Goal: Task Accomplishment & Management: Complete application form

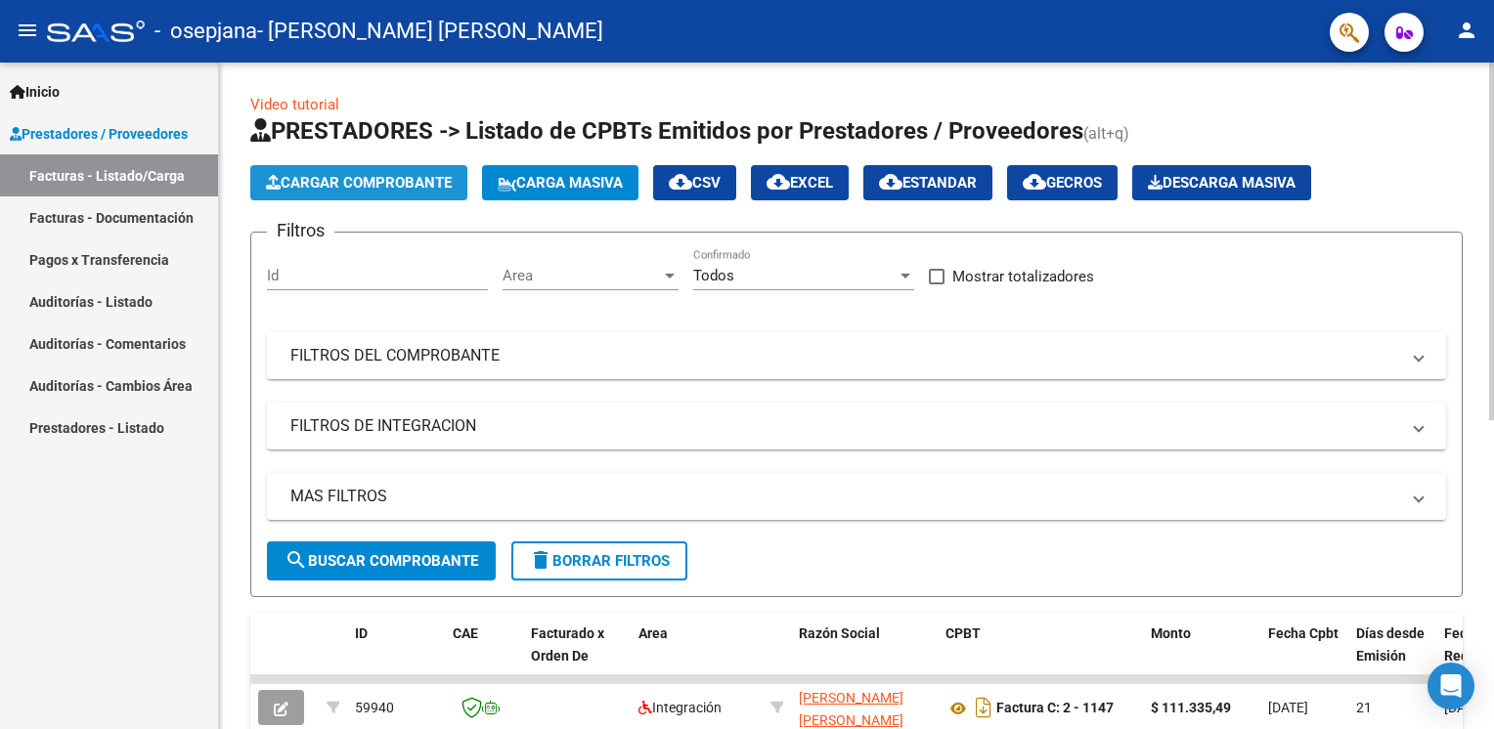
click at [418, 185] on span "Cargar Comprobante" at bounding box center [359, 183] width 186 height 18
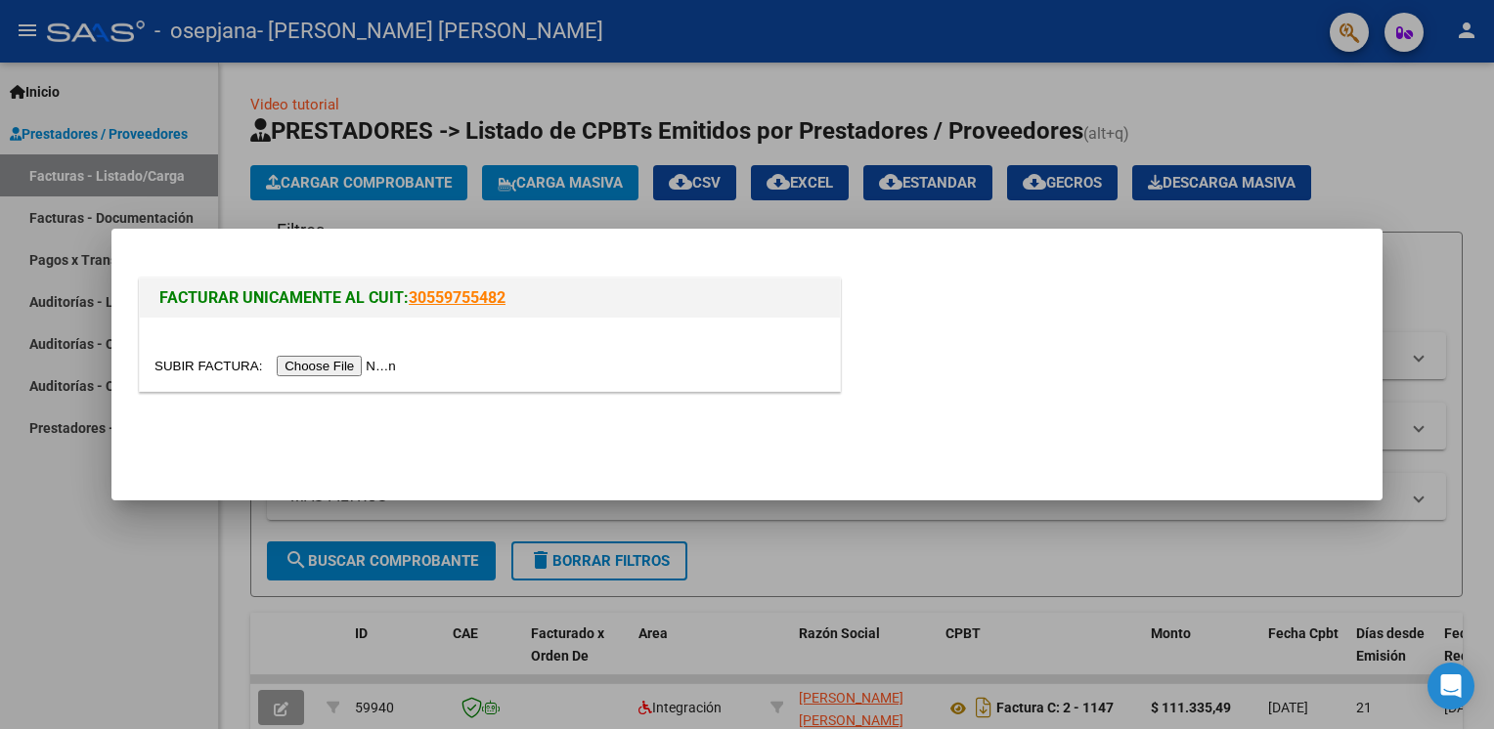
click at [337, 371] on input "file" at bounding box center [277, 366] width 247 height 21
click at [98, 572] on div at bounding box center [747, 364] width 1494 height 729
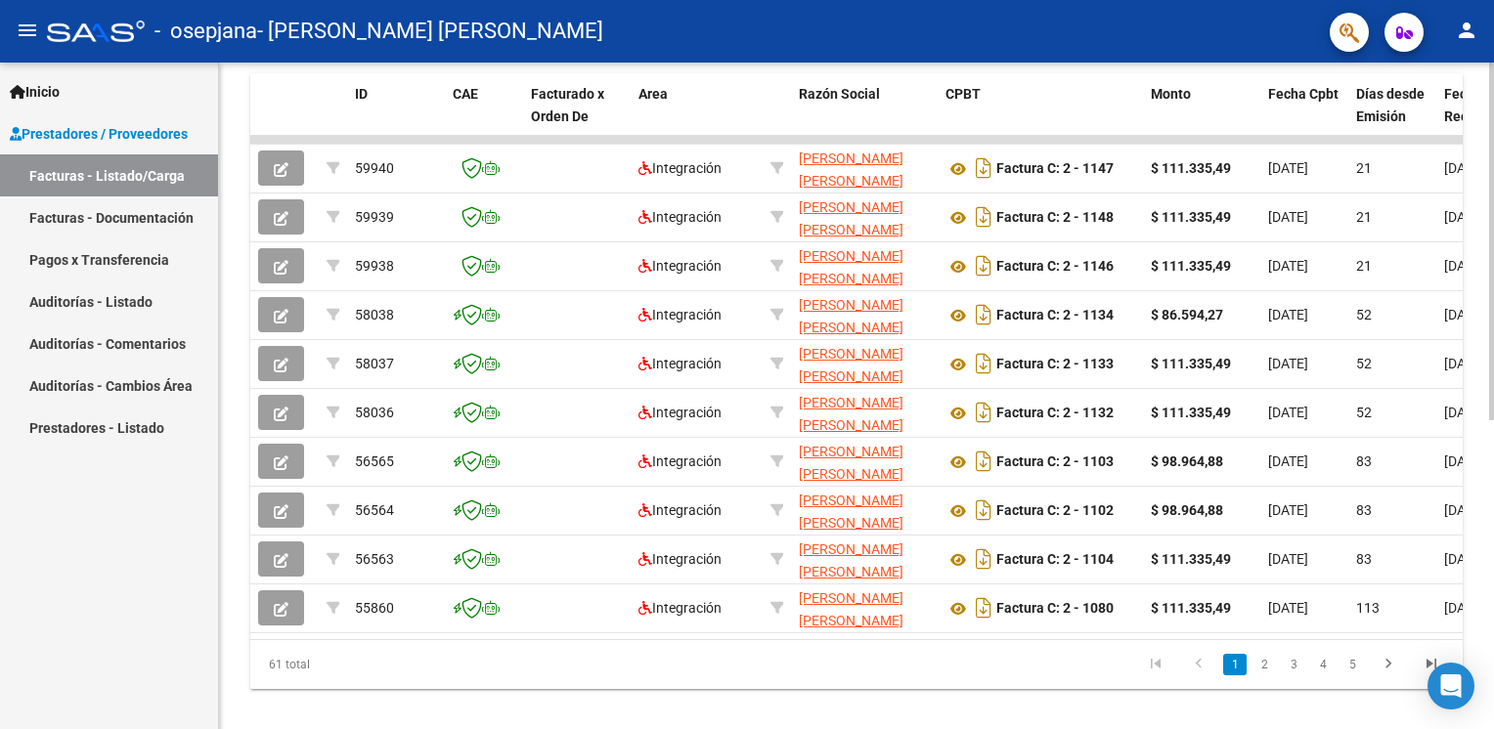
scroll to position [574, 0]
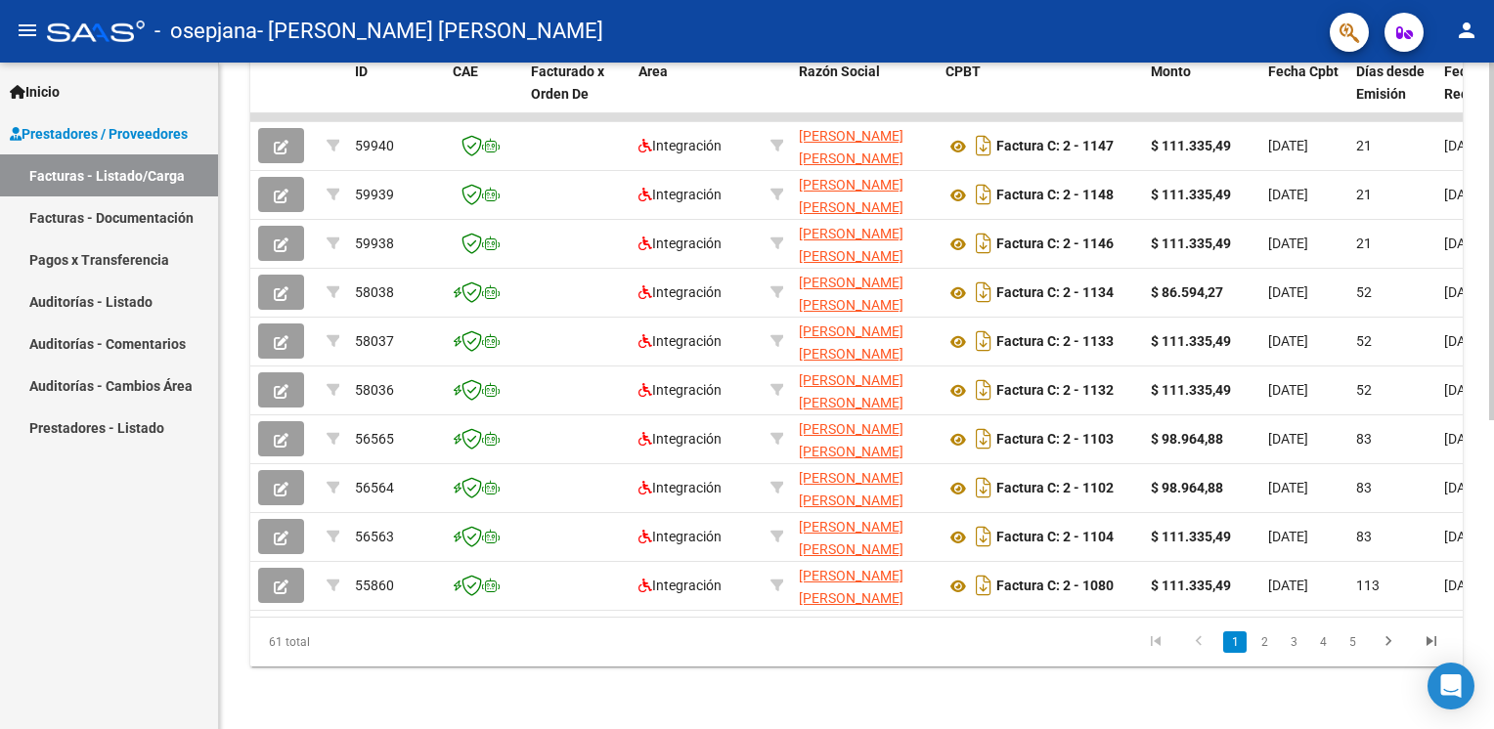
click at [1460, 709] on body "menu - osepjana - [PERSON_NAME] [PERSON_NAME] person Inicio Instructivos Contac…" at bounding box center [747, 364] width 1494 height 729
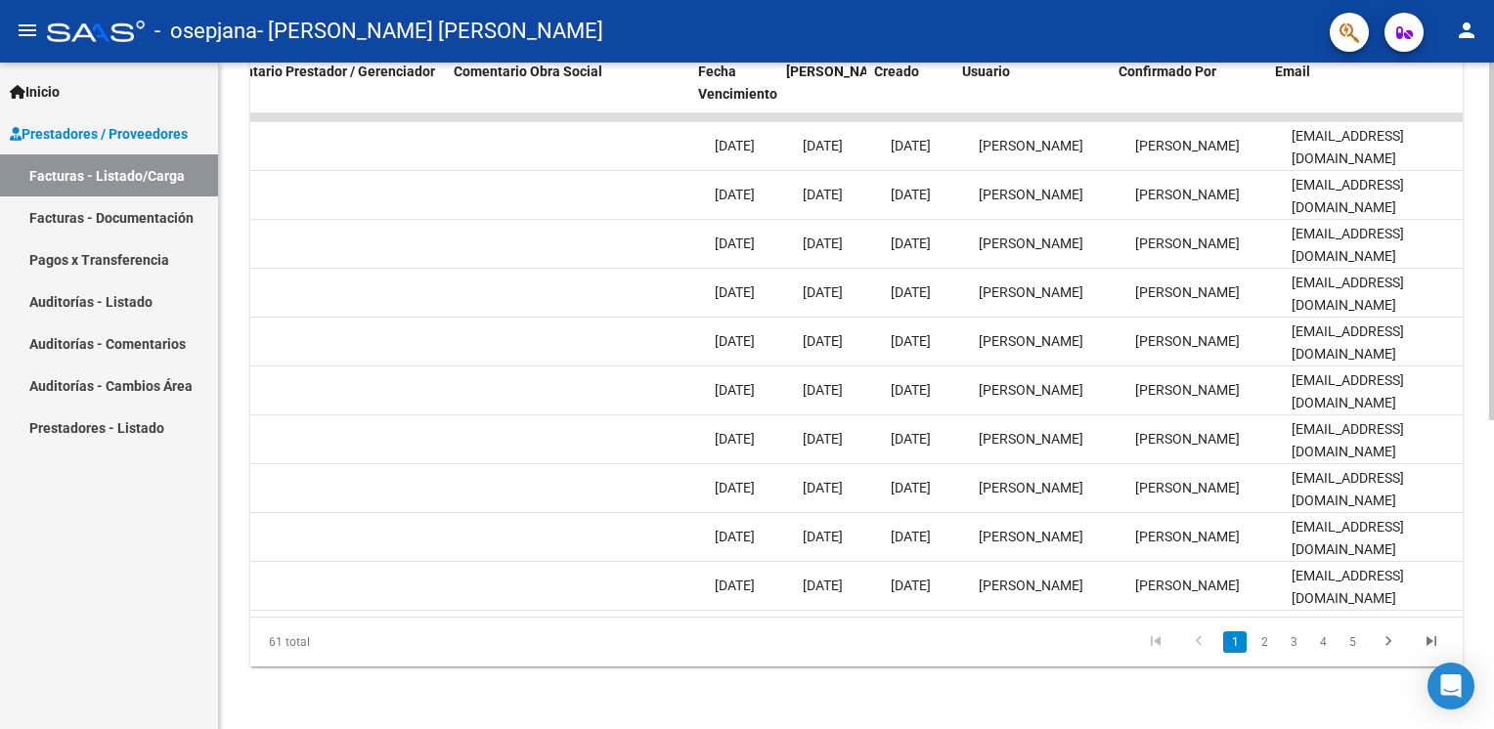
scroll to position [0, 2910]
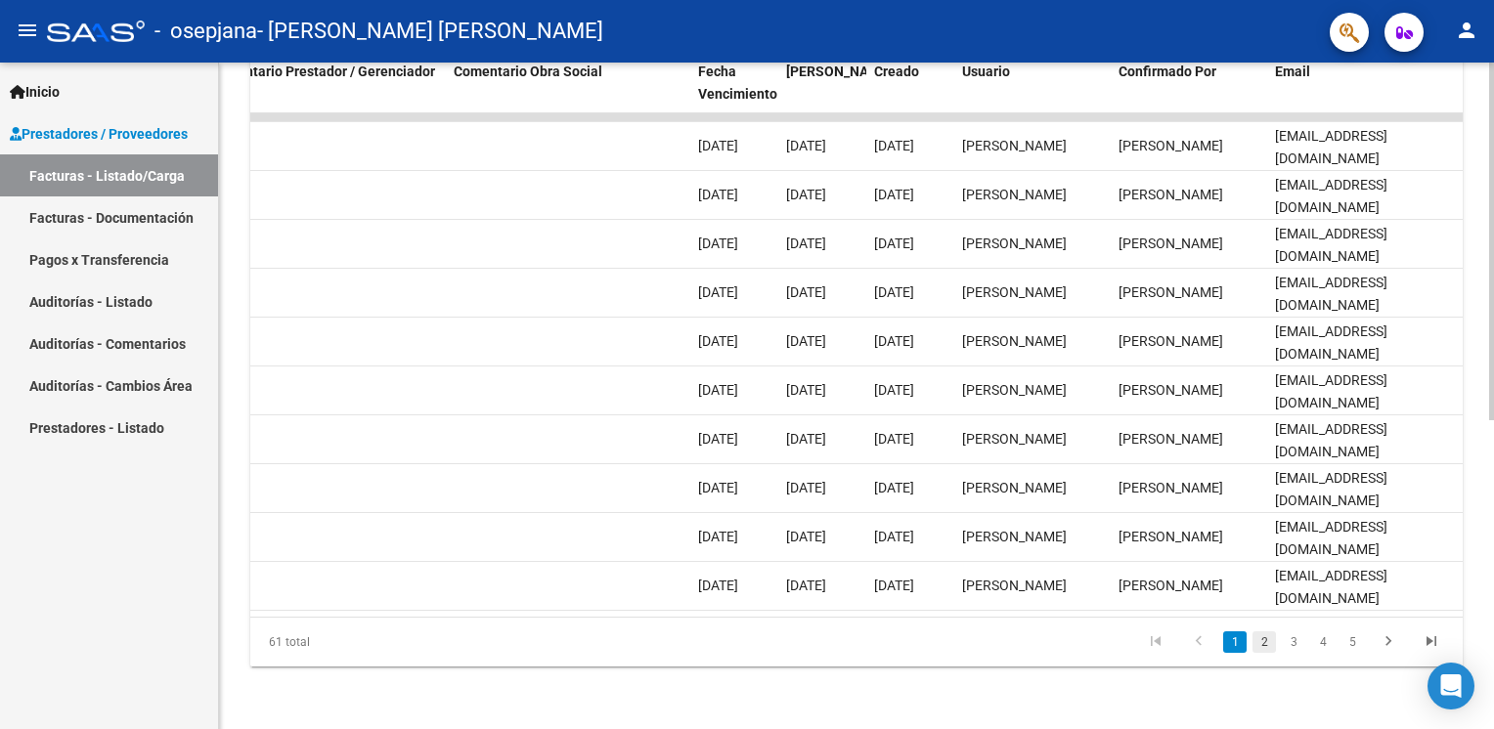
click at [1264, 645] on link "2" at bounding box center [1263, 643] width 23 height 22
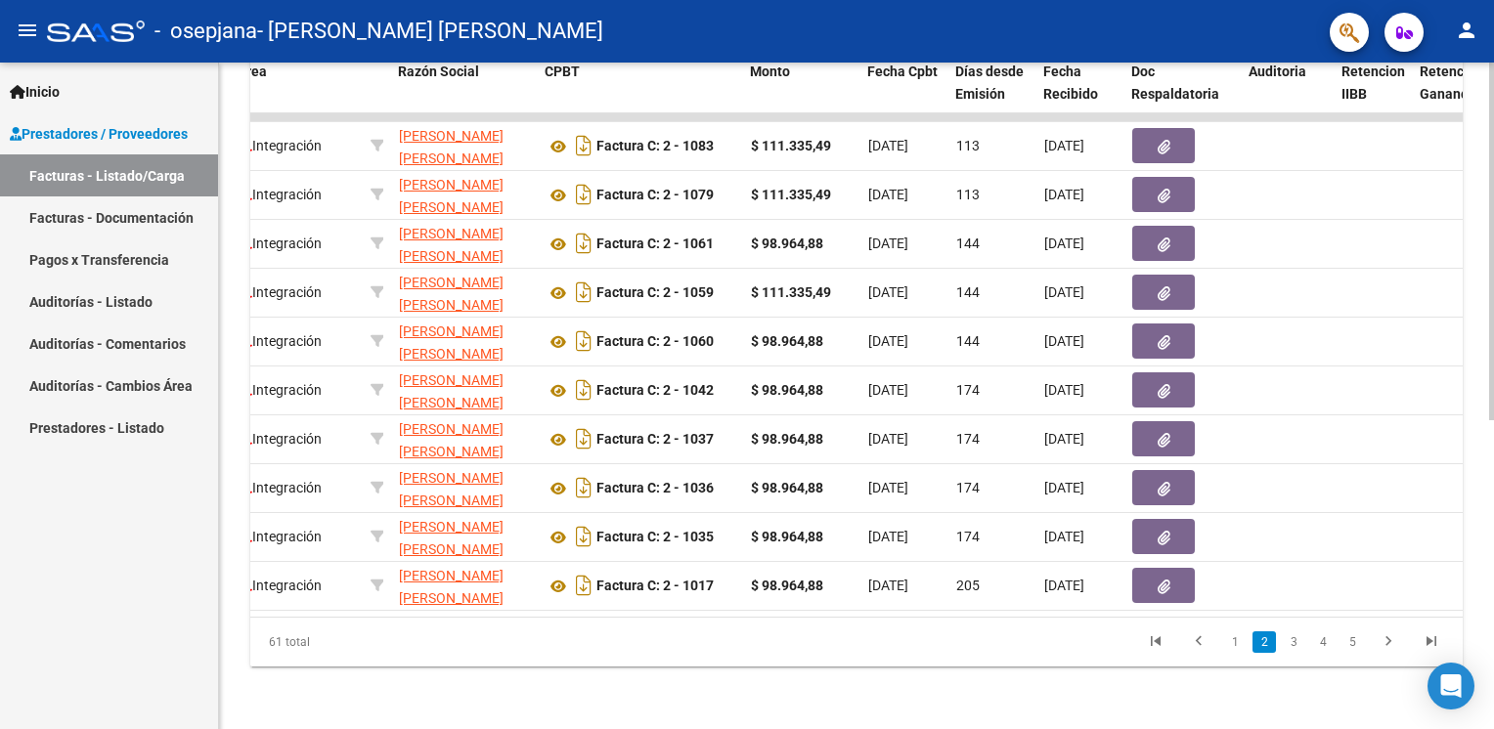
scroll to position [0, 0]
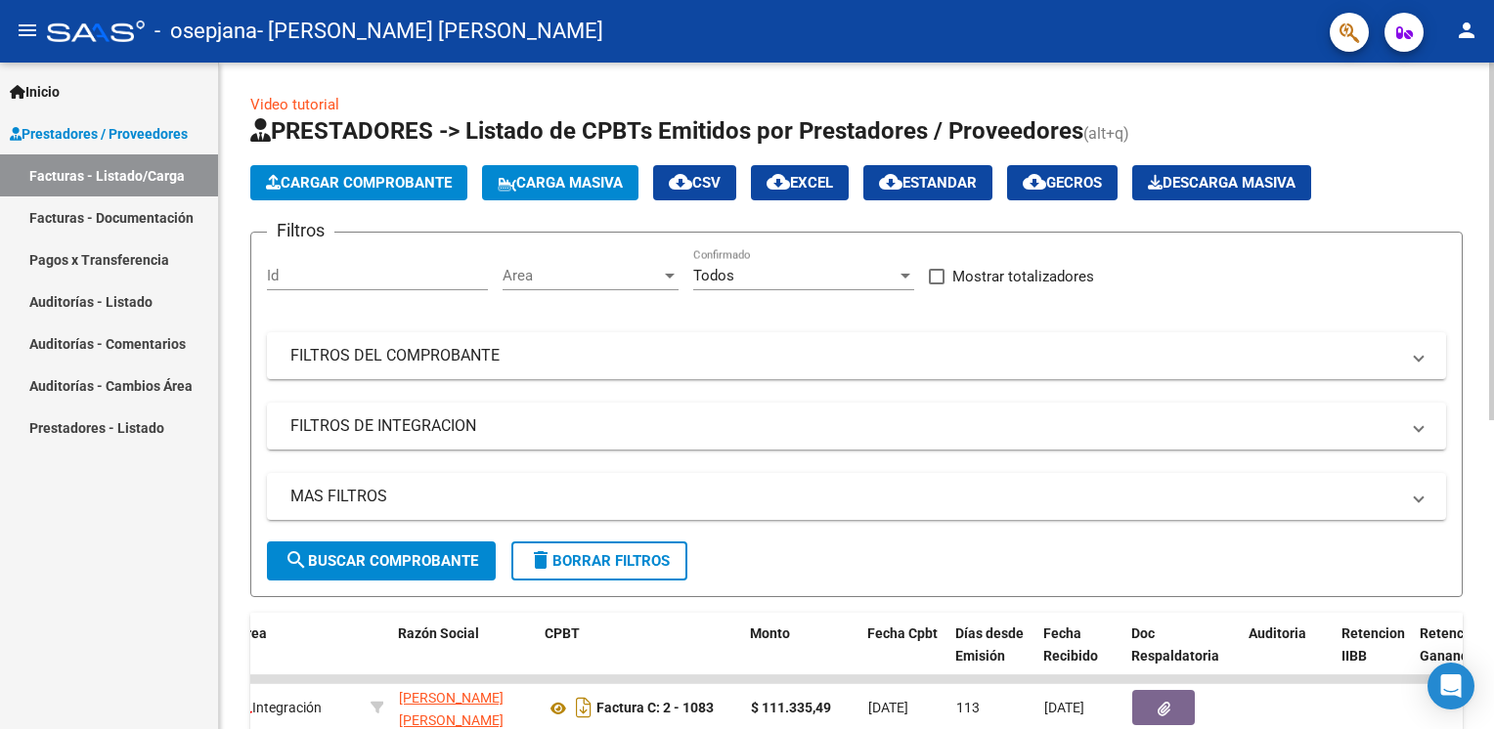
click at [1490, 198] on div at bounding box center [1491, 396] width 5 height 667
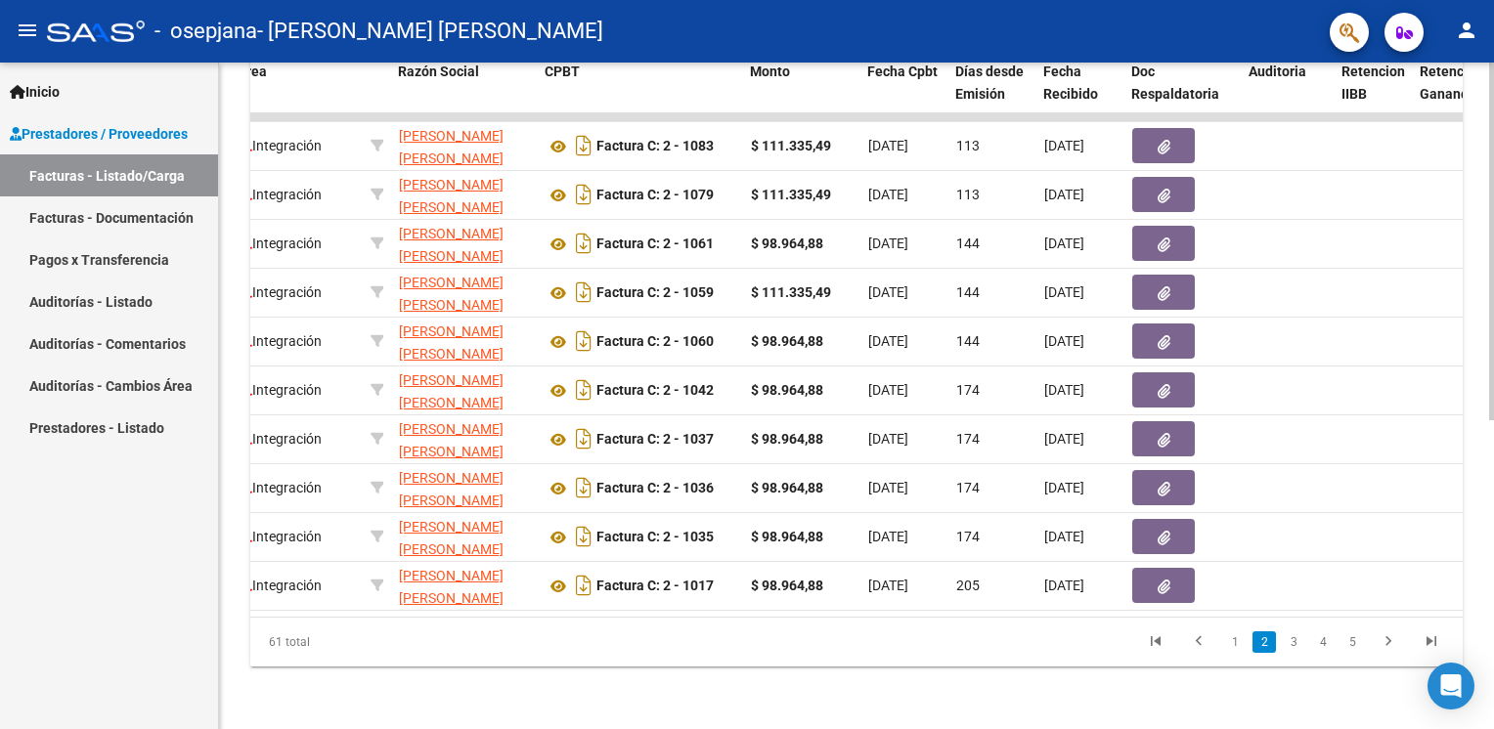
click at [1490, 530] on div at bounding box center [1491, 396] width 5 height 667
click at [1236, 638] on link "1" at bounding box center [1234, 643] width 23 height 22
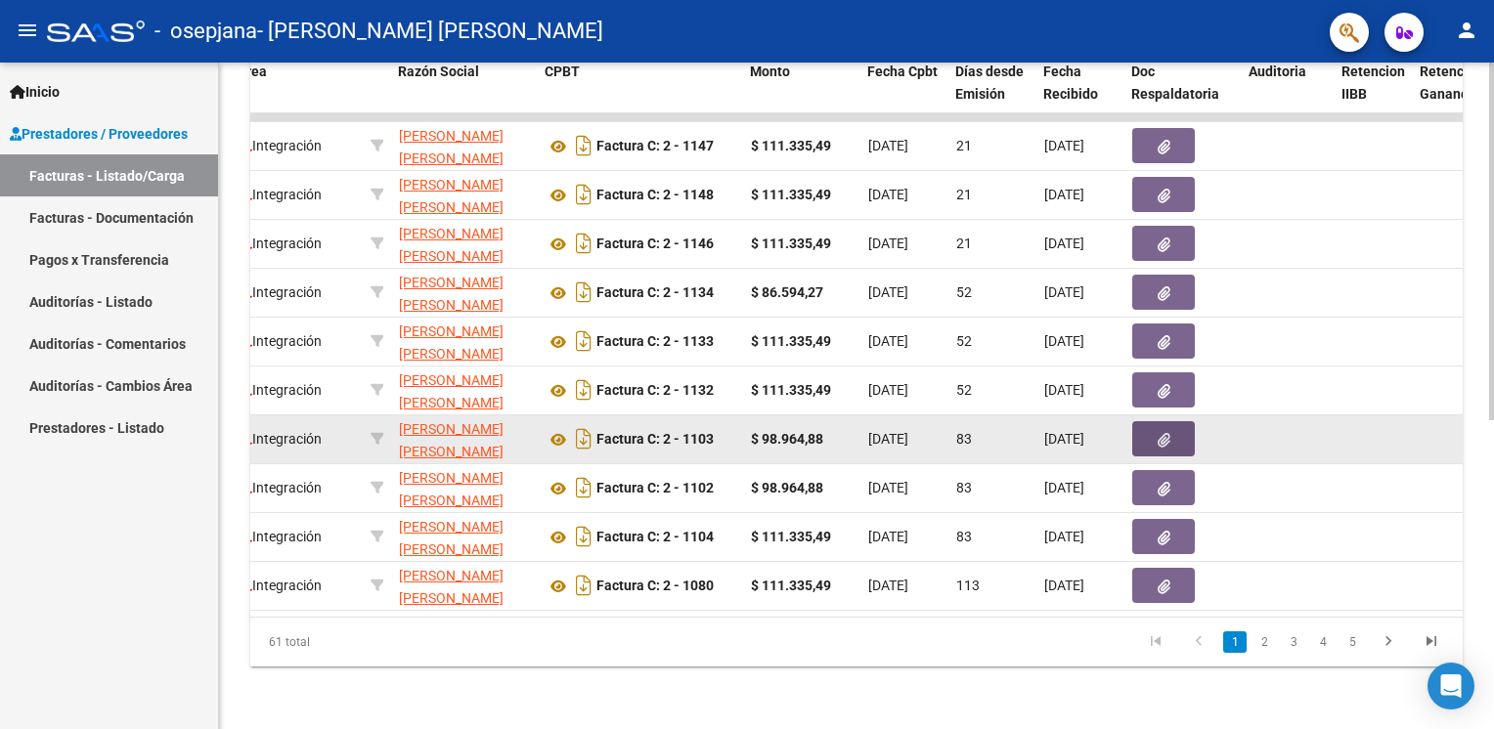
click at [1171, 428] on button "button" at bounding box center [1163, 438] width 63 height 35
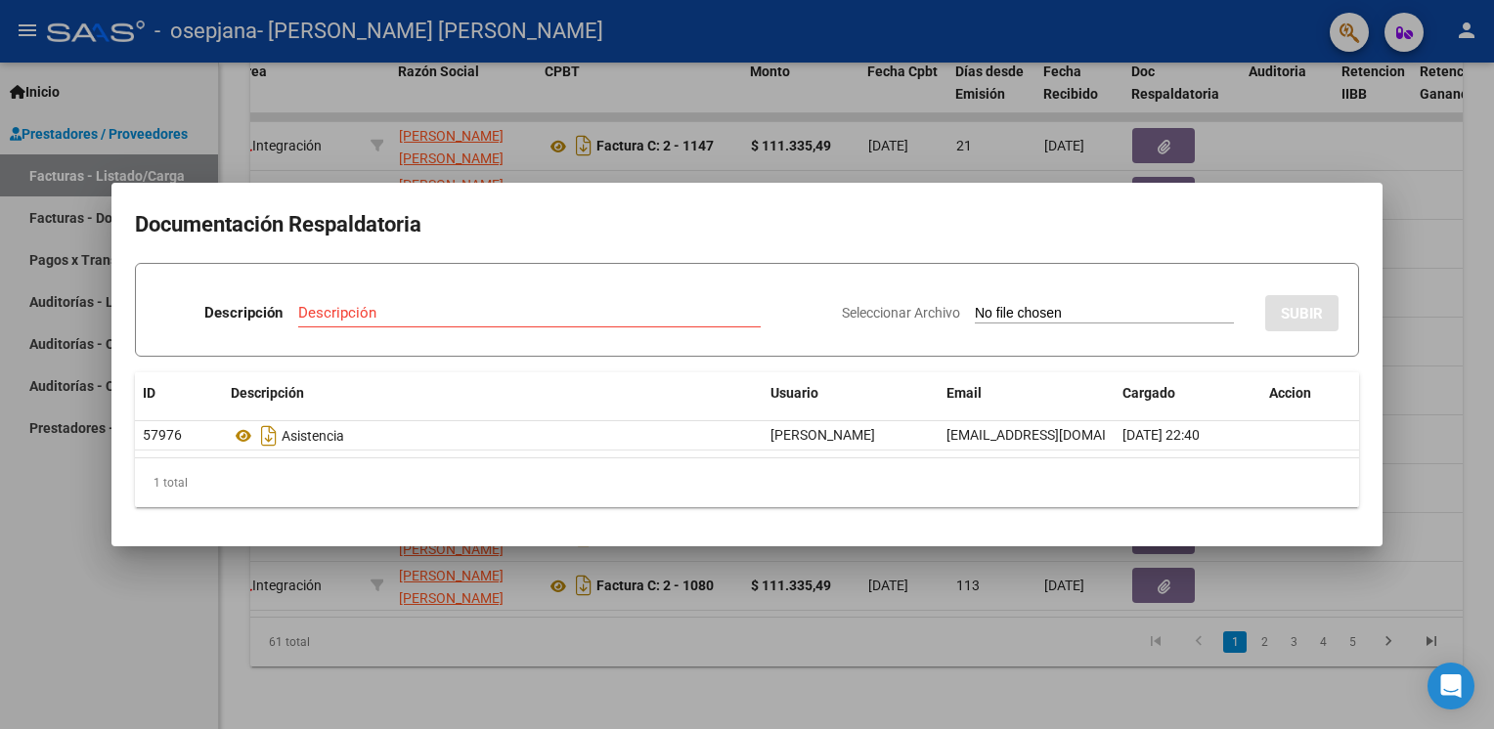
click at [927, 318] on span "Seleccionar Archivo" at bounding box center [901, 313] width 118 height 16
click at [975, 318] on input "Seleccionar Archivo" at bounding box center [1104, 314] width 259 height 19
type input "C:\fakepath\OP 80543 FIRMADA.pdf"
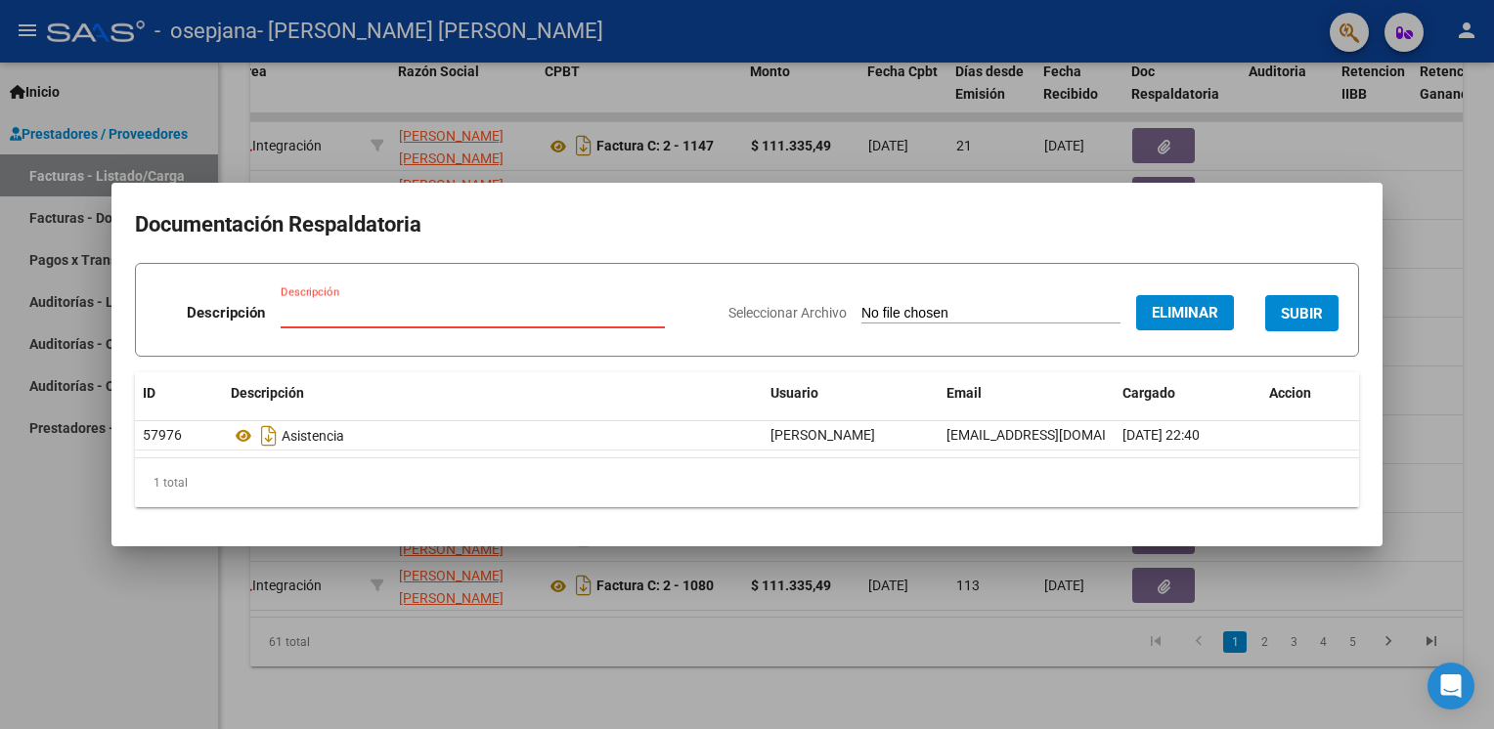
click at [354, 308] on input "Descripción" at bounding box center [473, 313] width 384 height 18
type input "op firmada"
click at [1294, 307] on span "SUBIR" at bounding box center [1302, 314] width 42 height 18
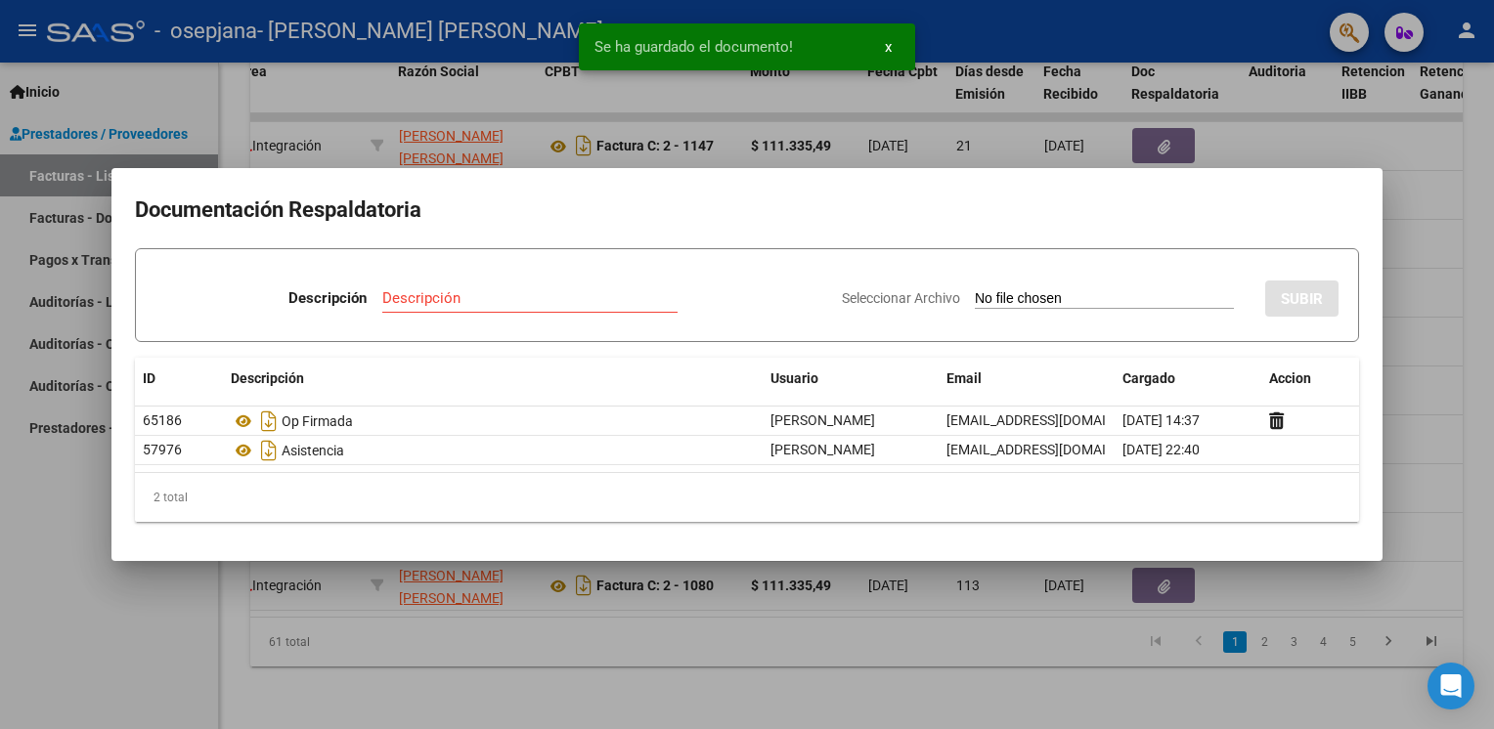
click at [66, 625] on div at bounding box center [747, 364] width 1494 height 729
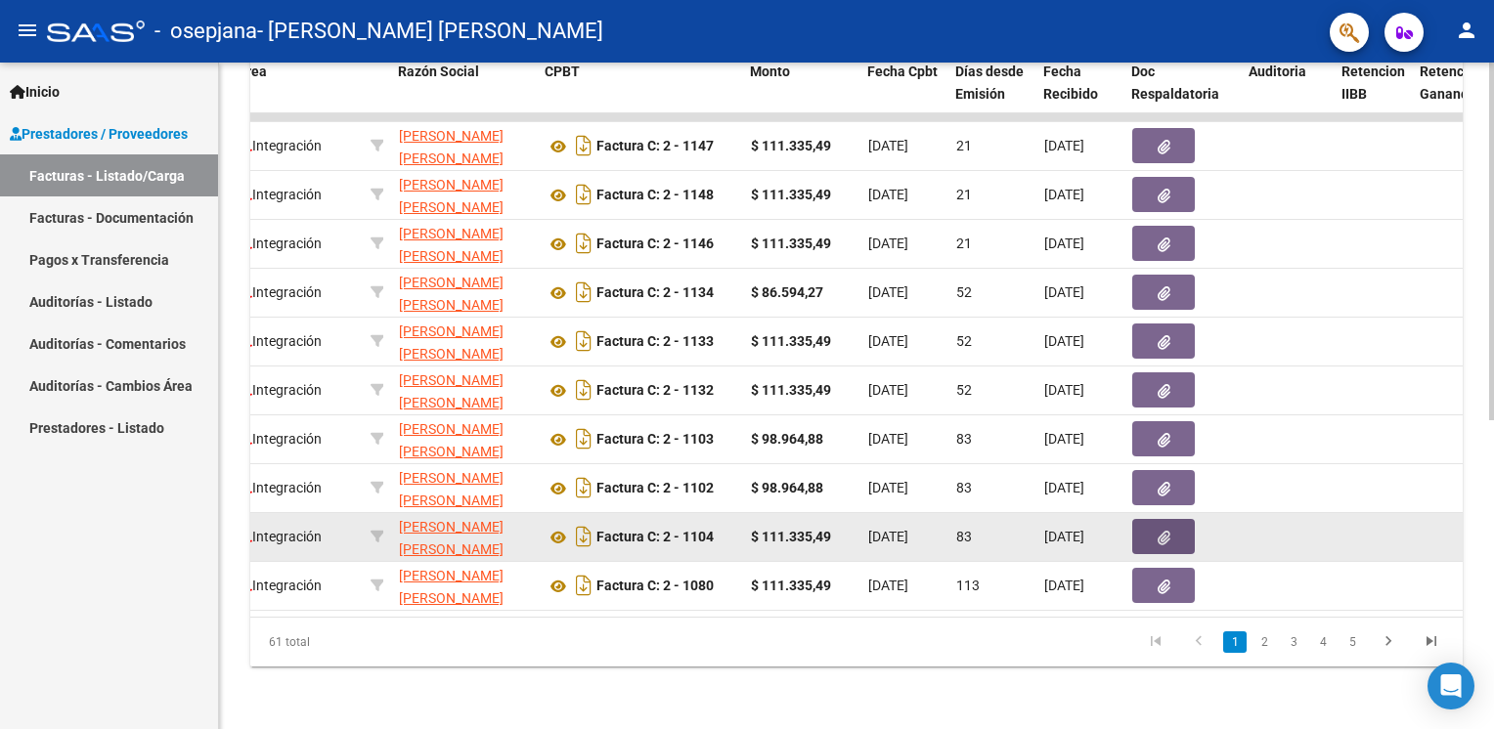
click at [1158, 531] on icon "button" at bounding box center [1164, 538] width 13 height 15
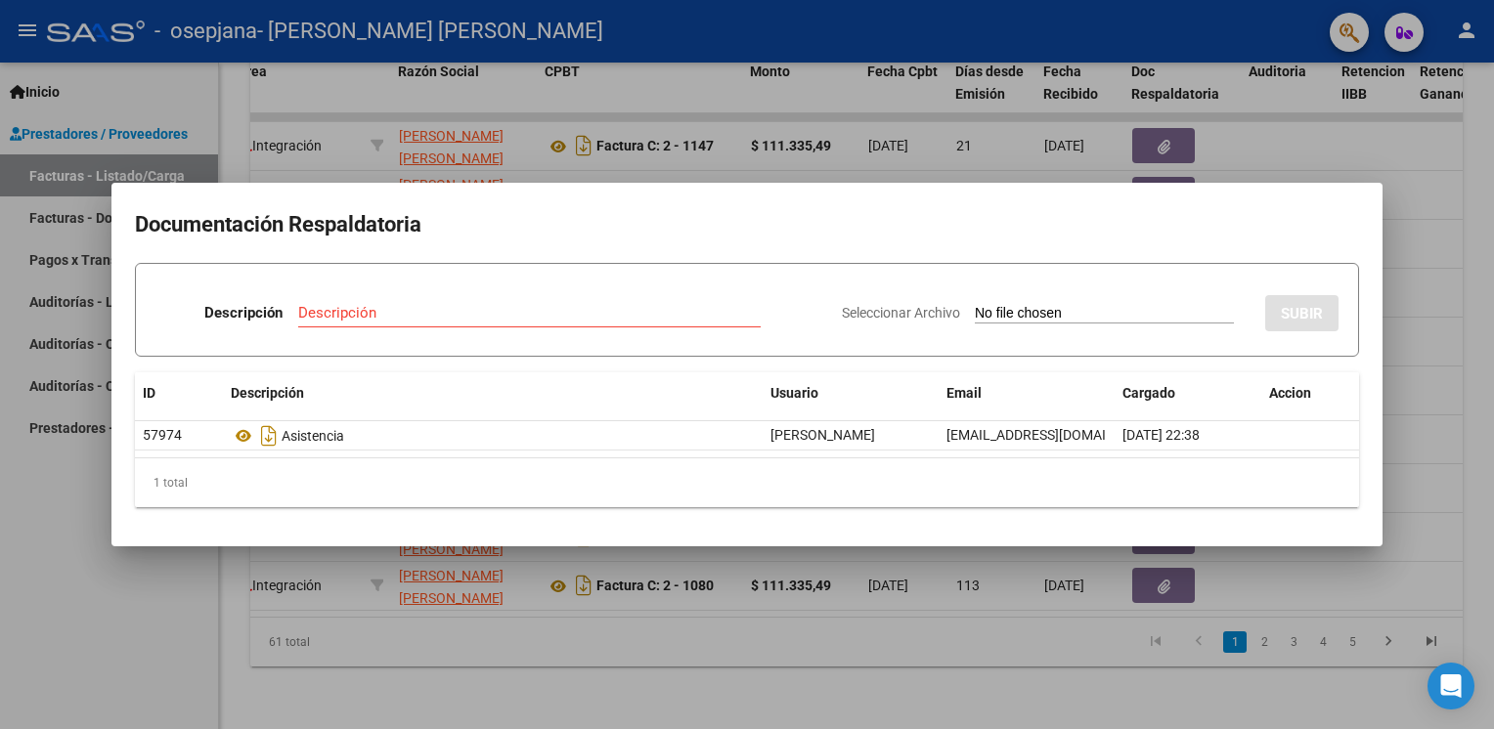
click at [926, 311] on span "Seleccionar Archivo" at bounding box center [901, 313] width 118 height 16
click at [975, 311] on input "Seleccionar Archivo" at bounding box center [1104, 314] width 259 height 19
type input "C:\fakepath\OP 80542 FIRMADA.pdf"
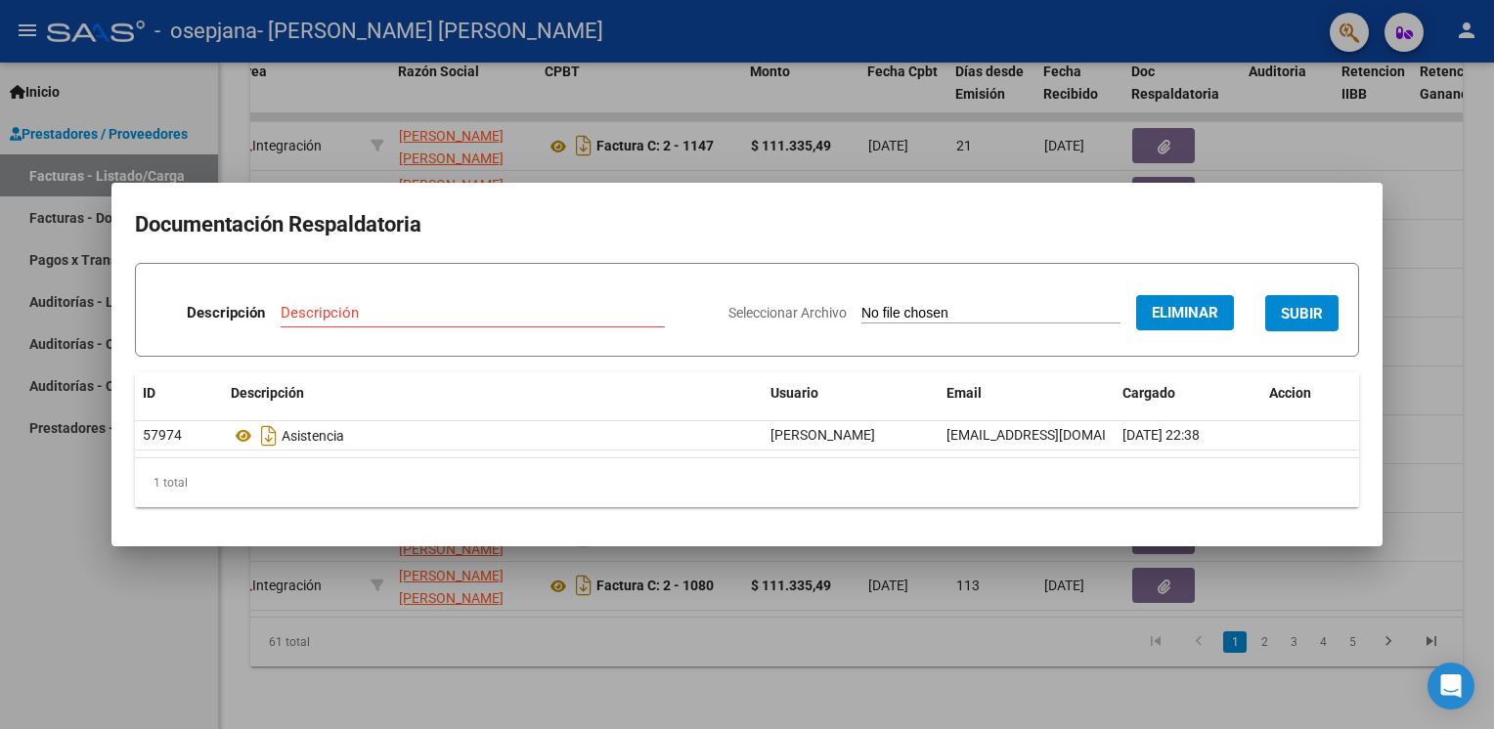
click at [796, 314] on span "Seleccionar Archivo" at bounding box center [787, 313] width 118 height 16
click at [422, 311] on input "Descripción" at bounding box center [473, 313] width 384 height 18
type input "op firmada"
click at [1318, 315] on span "SUBIR" at bounding box center [1302, 314] width 42 height 18
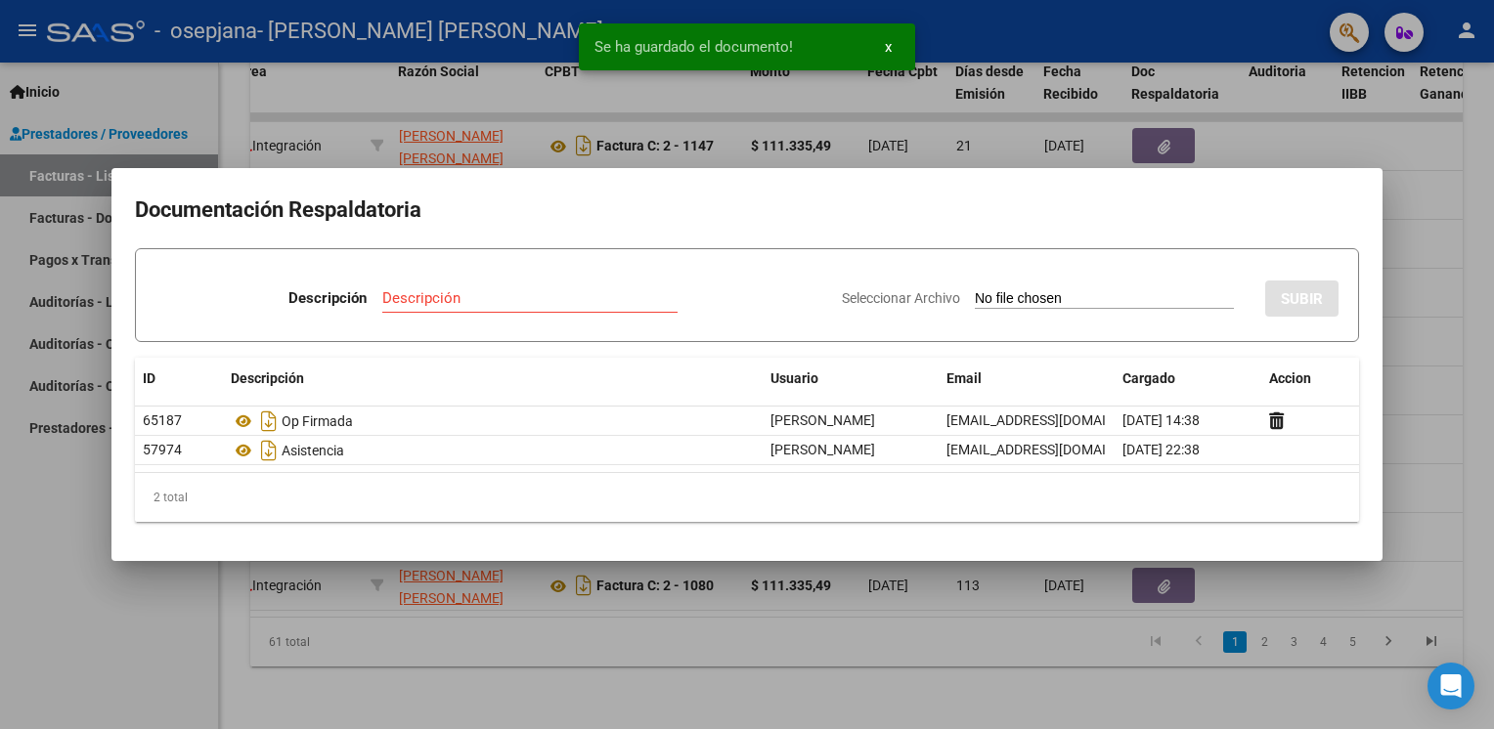
click at [192, 618] on div at bounding box center [747, 364] width 1494 height 729
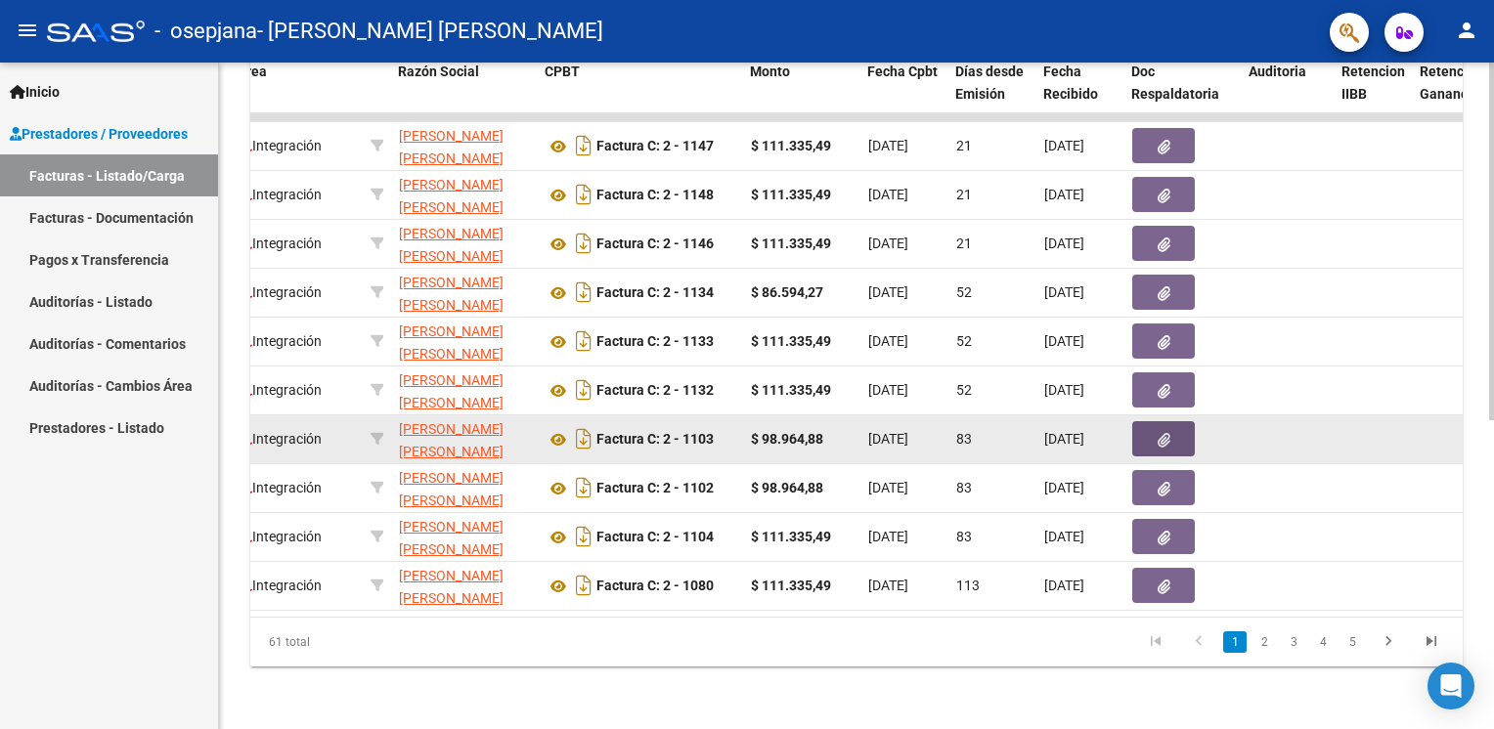
click at [1161, 433] on icon "button" at bounding box center [1164, 440] width 13 height 15
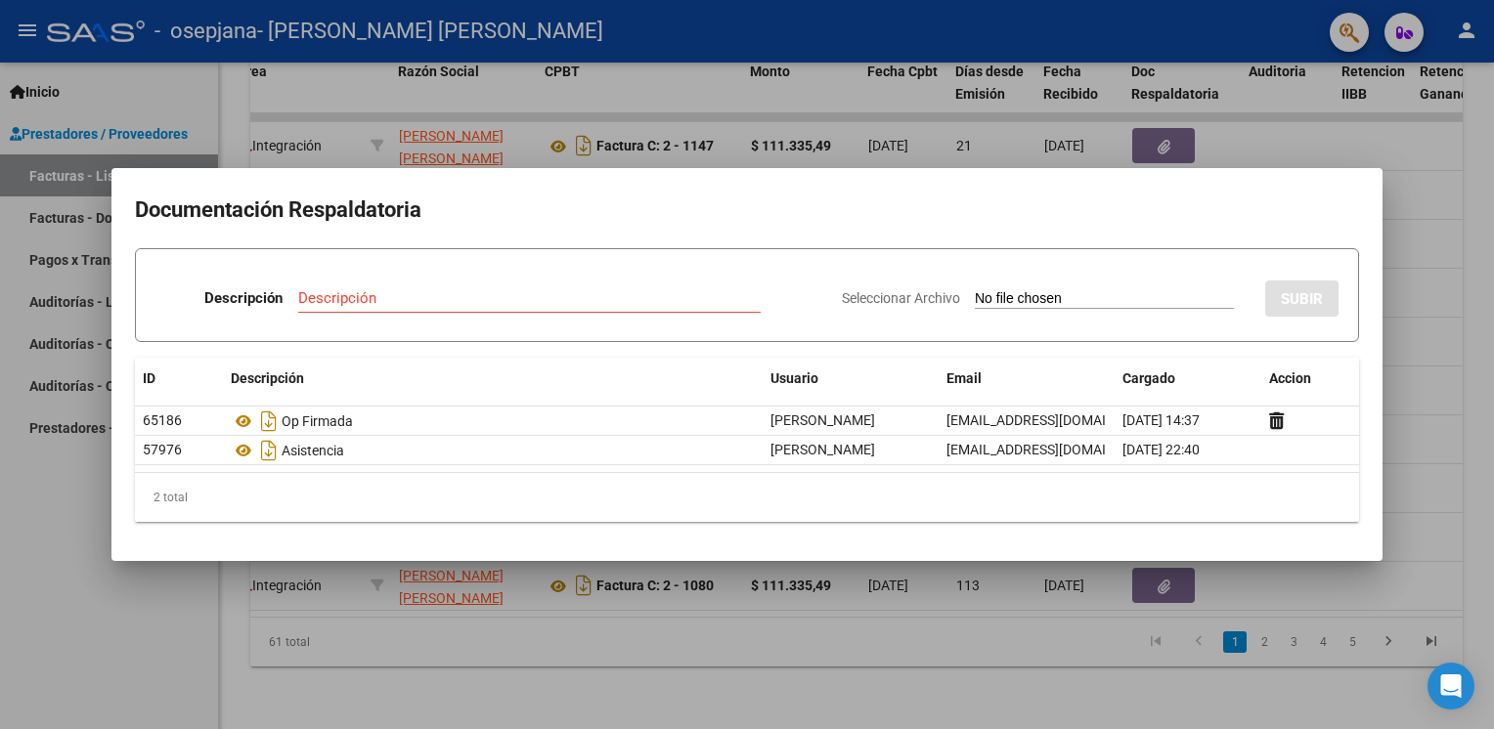
click at [1439, 432] on div at bounding box center [747, 364] width 1494 height 729
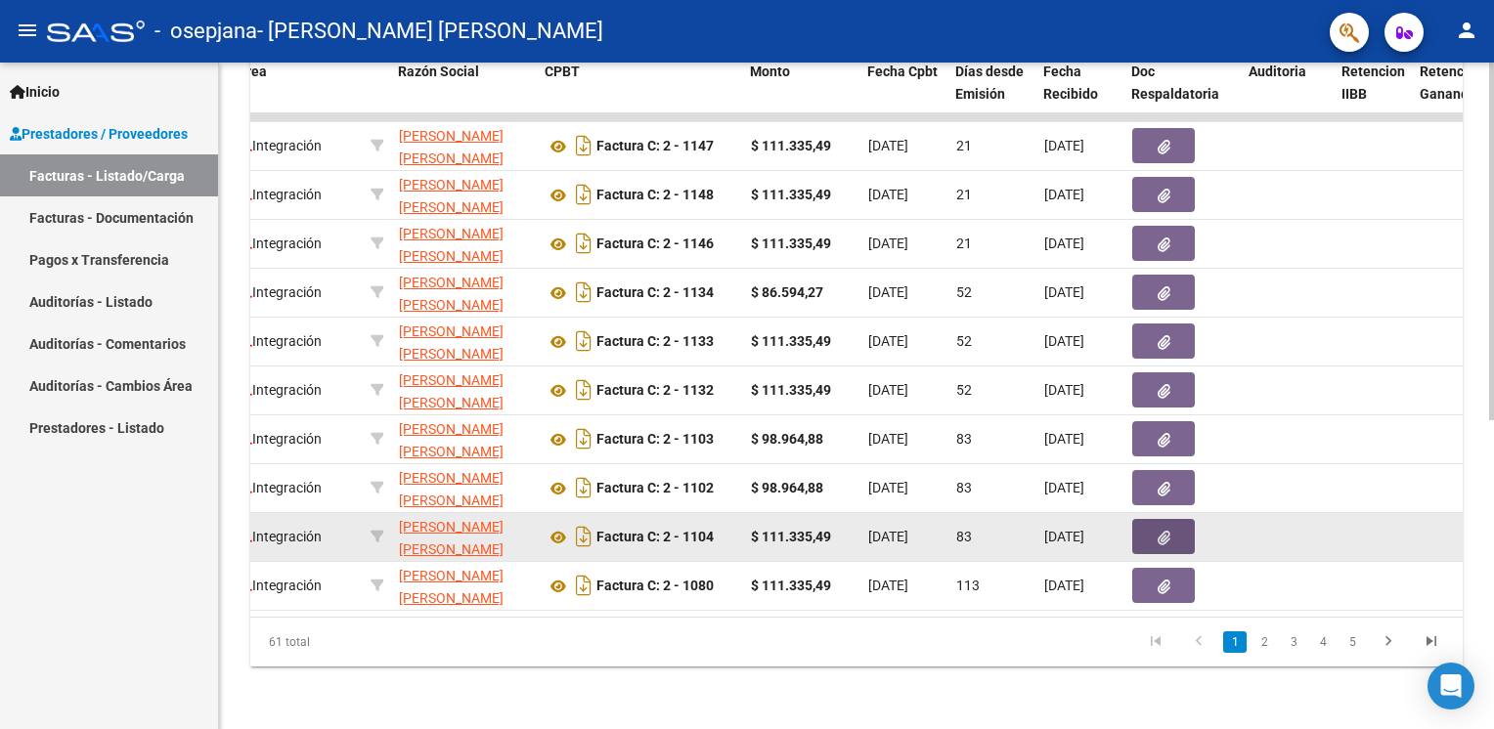
click at [1166, 531] on icon "button" at bounding box center [1164, 538] width 13 height 15
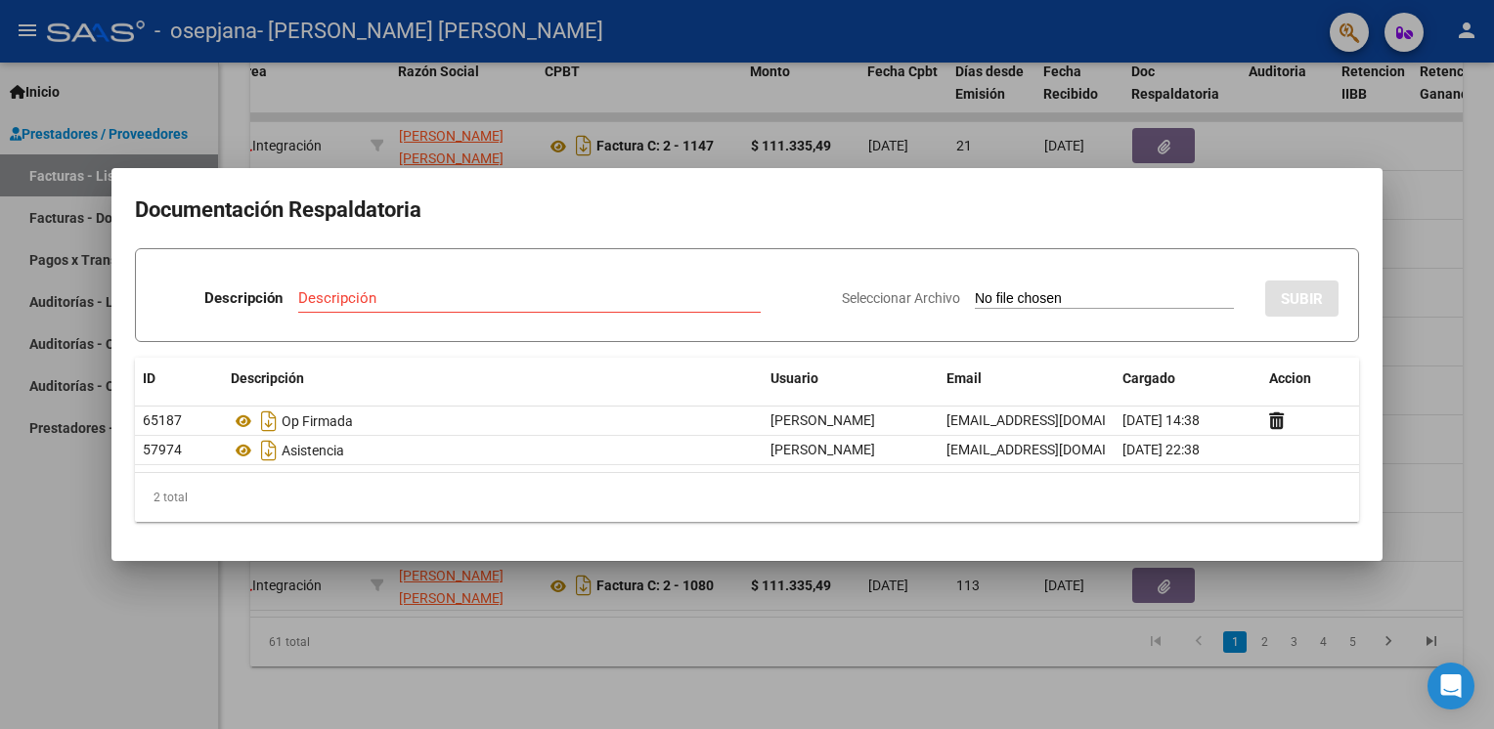
click at [1428, 405] on div at bounding box center [747, 364] width 1494 height 729
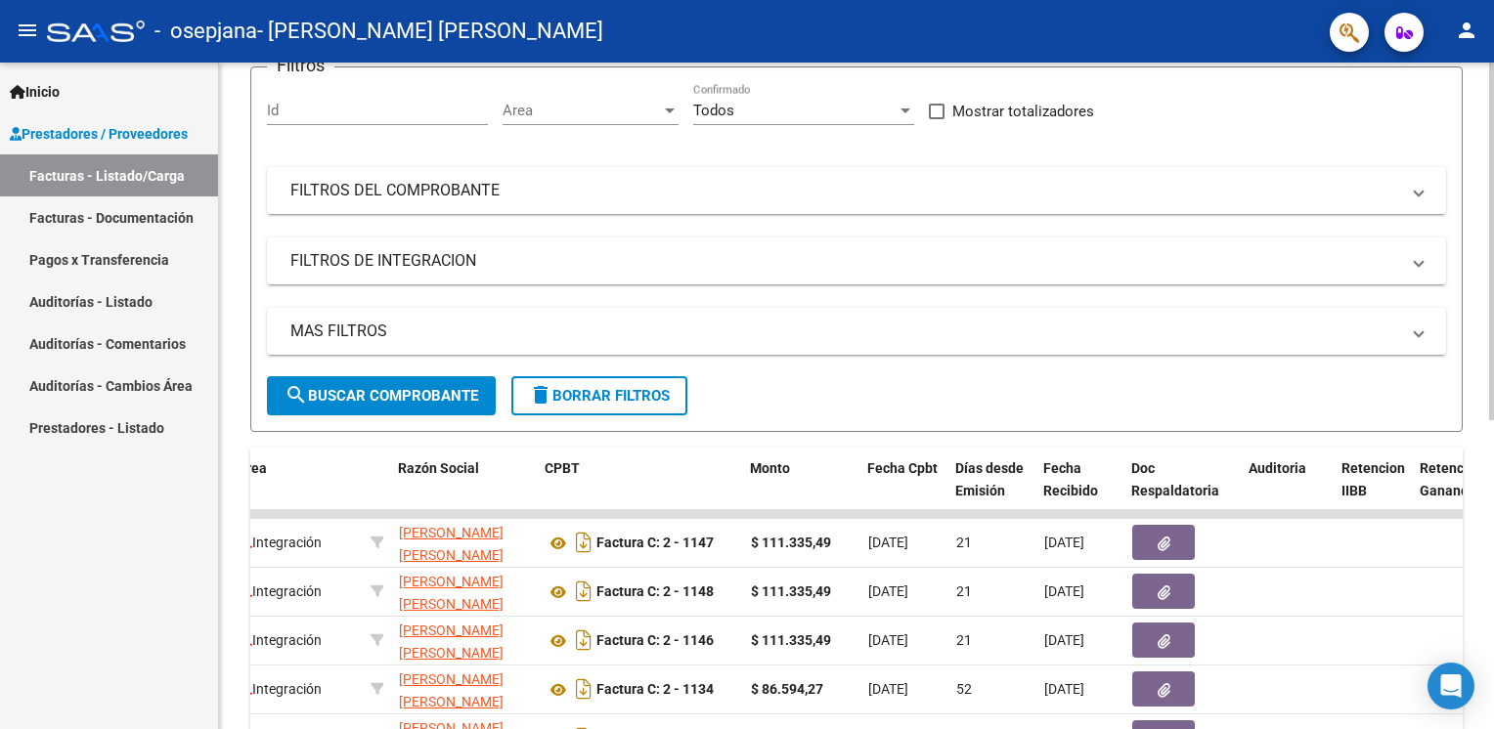
scroll to position [107, 0]
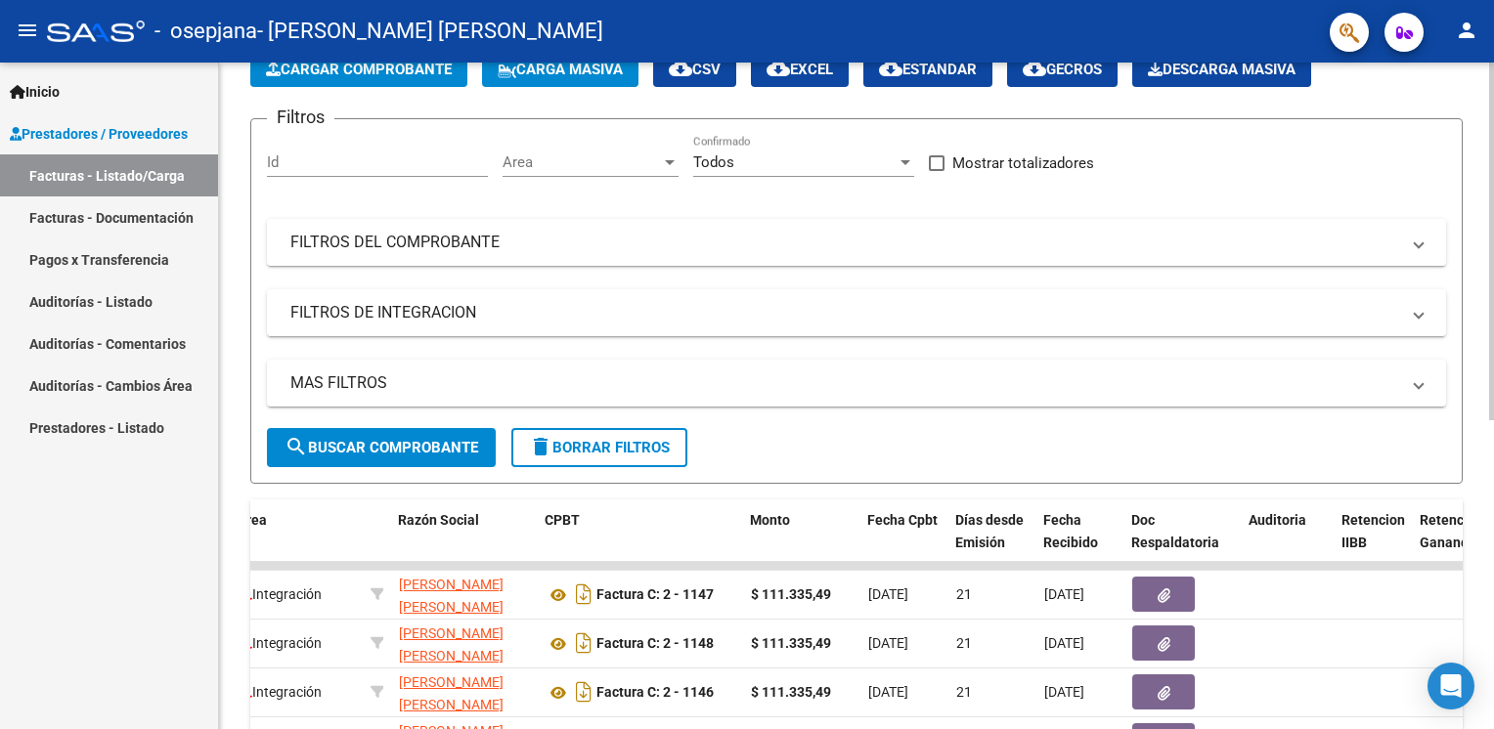
click at [1490, 206] on div at bounding box center [1491, 304] width 5 height 358
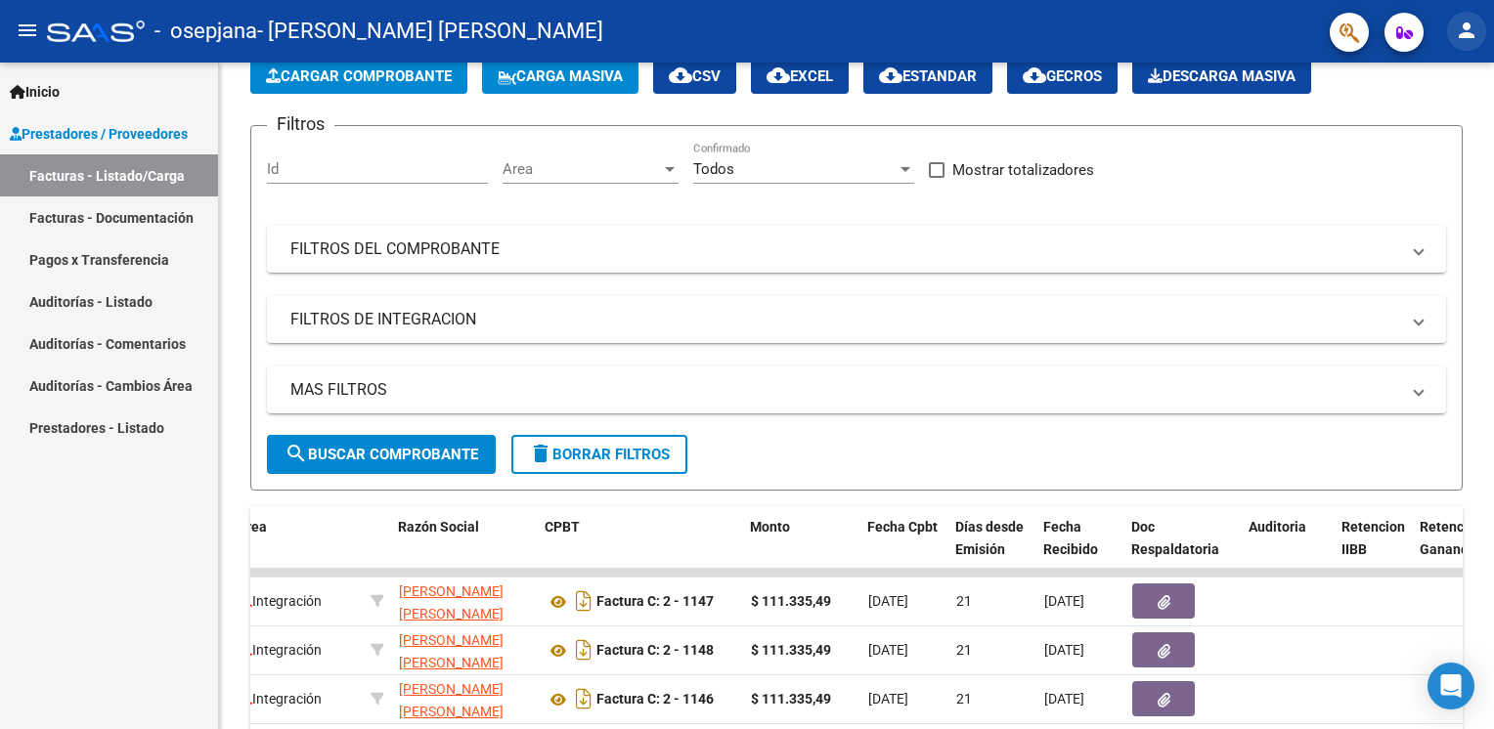
click at [1466, 35] on mat-icon "person" at bounding box center [1466, 30] width 23 height 23
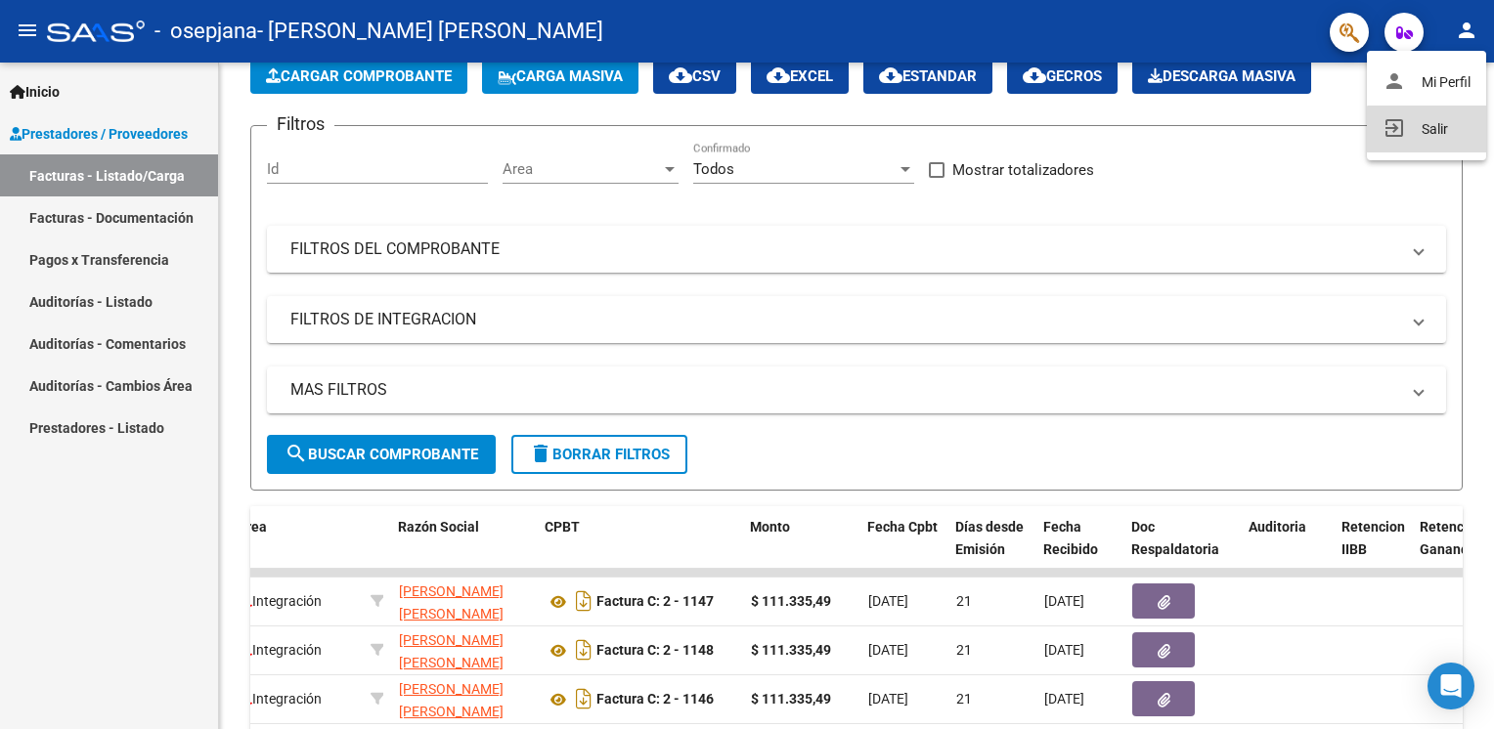
click at [1424, 139] on button "exit_to_app Salir" at bounding box center [1426, 129] width 119 height 47
